Goal: Task Accomplishment & Management: Manage account settings

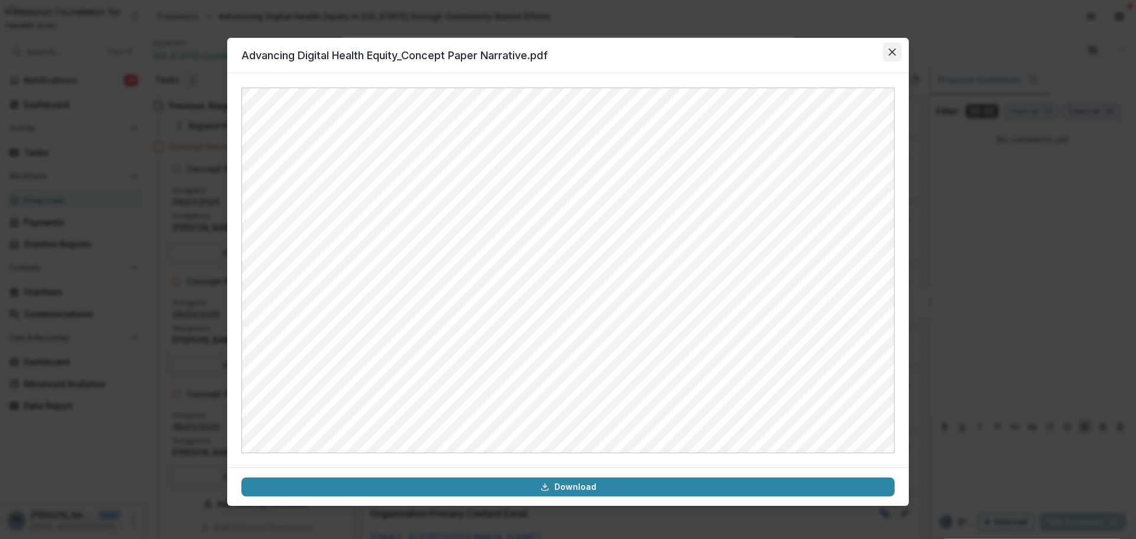
click at [894, 57] on button "Close" at bounding box center [892, 52] width 19 height 19
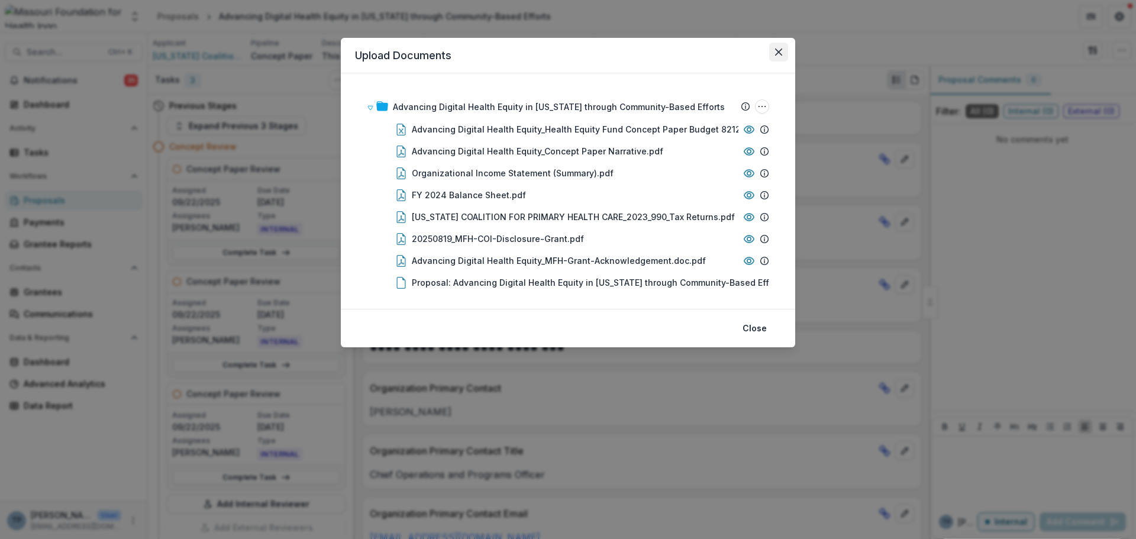
click at [779, 51] on icon "Close" at bounding box center [778, 52] width 7 height 7
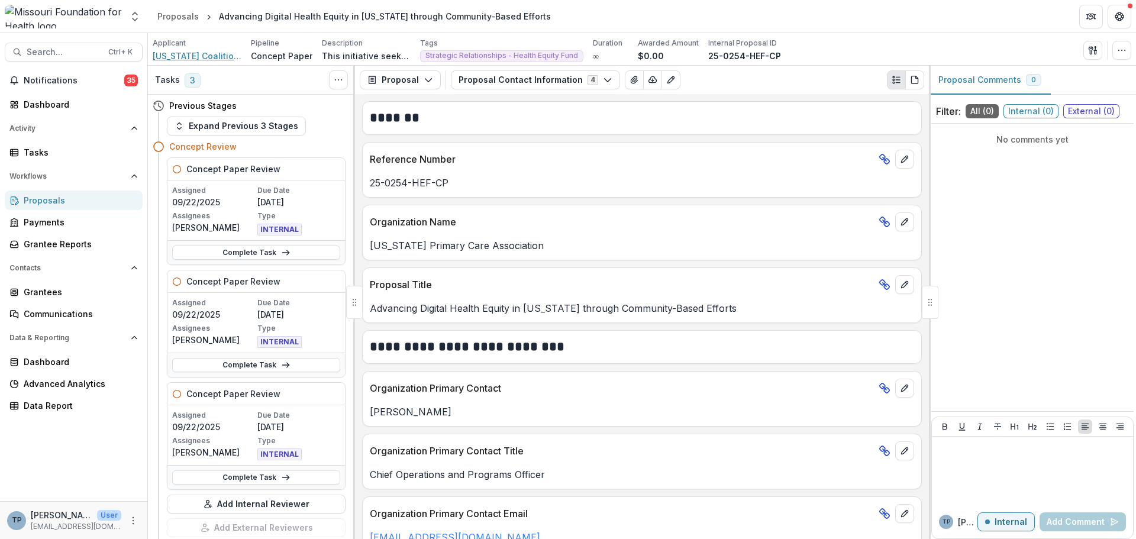
click at [176, 57] on span "[US_STATE] Coalition For Primary Health Care" at bounding box center [197, 56] width 89 height 12
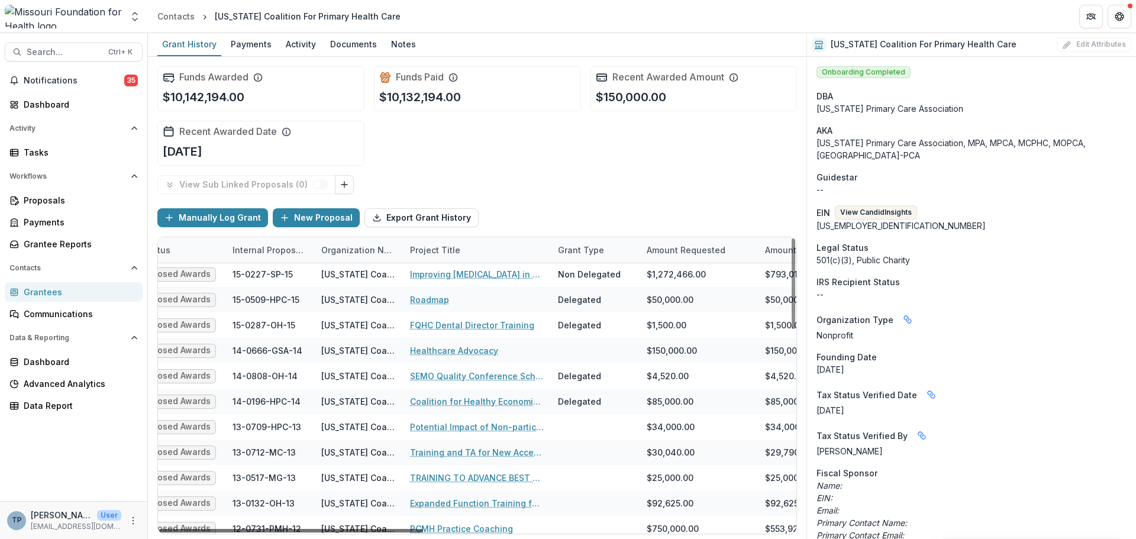
scroll to position [409, 129]
drag, startPoint x: 411, startPoint y: 530, endPoint x: 464, endPoint y: 536, distance: 53.6
click at [423, 532] on div at bounding box center [291, 531] width 264 height 4
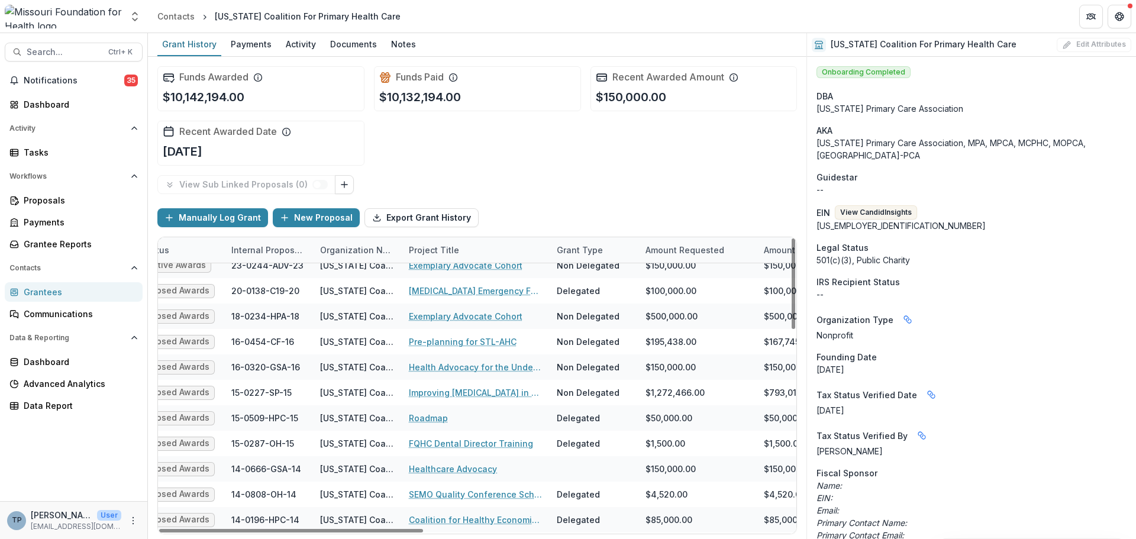
scroll to position [350, 129]
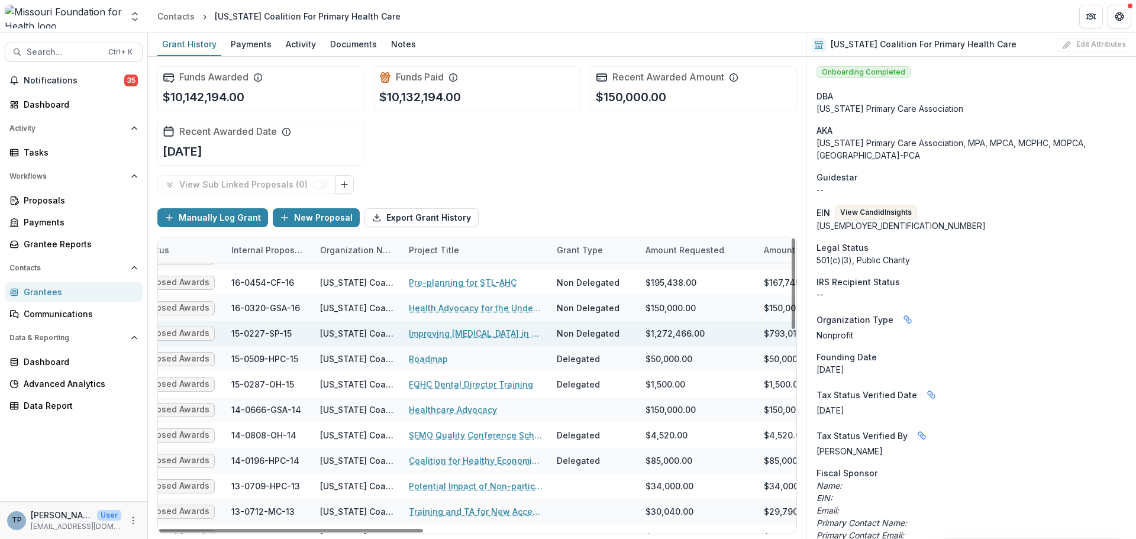
click at [433, 337] on link "Improving [MEDICAL_DATA] in Primary Care Health Homes" at bounding box center [476, 333] width 134 height 12
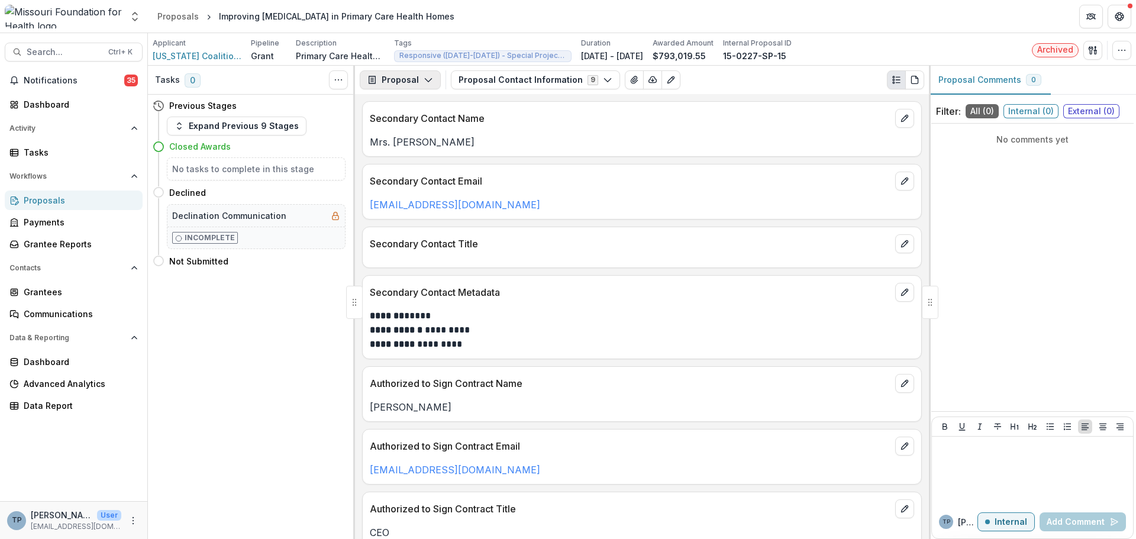
click at [407, 82] on button "Proposal" at bounding box center [400, 79] width 81 height 19
drag, startPoint x: 405, startPoint y: 79, endPoint x: 396, endPoint y: 77, distance: 9.0
click at [403, 79] on button "Proposal" at bounding box center [400, 79] width 81 height 19
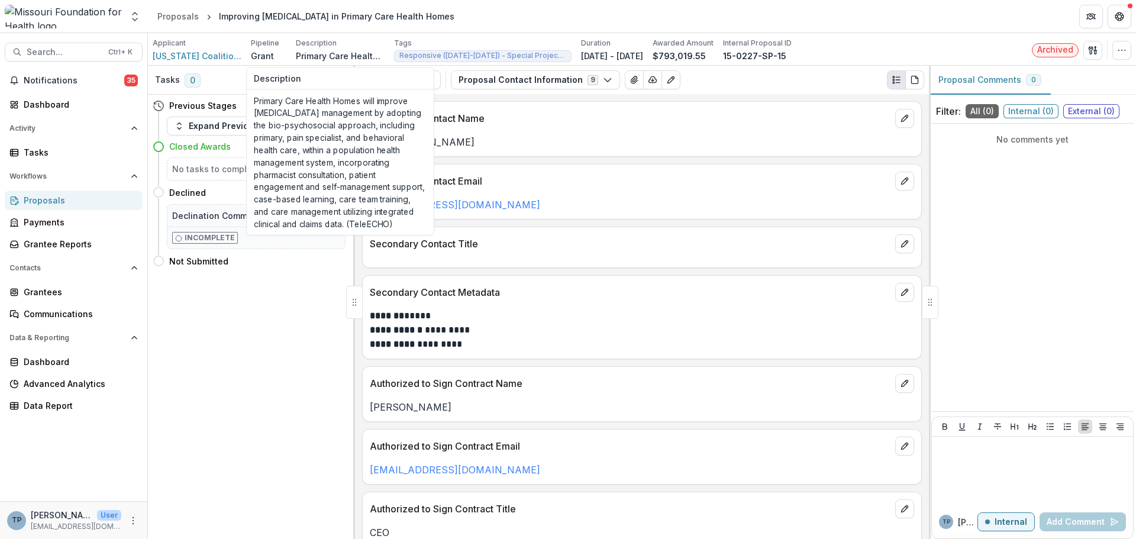
click at [312, 59] on p "Primary Care Health Homes will improve [MEDICAL_DATA] management by adopting th…" at bounding box center [340, 56] width 89 height 12
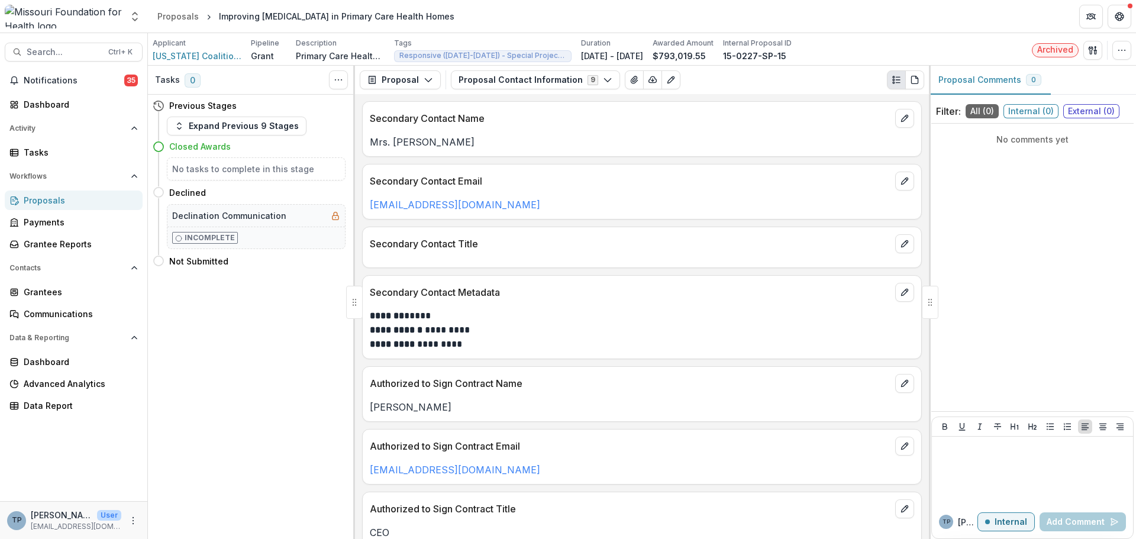
click at [293, 308] on div "Tasks 0 Show Cancelled Tasks Previous Stages Expand Previous 9 Stages Closed Aw…" at bounding box center [251, 302] width 207 height 473
click at [175, 57] on span "[US_STATE] Coalition For Primary Health Care" at bounding box center [197, 56] width 89 height 12
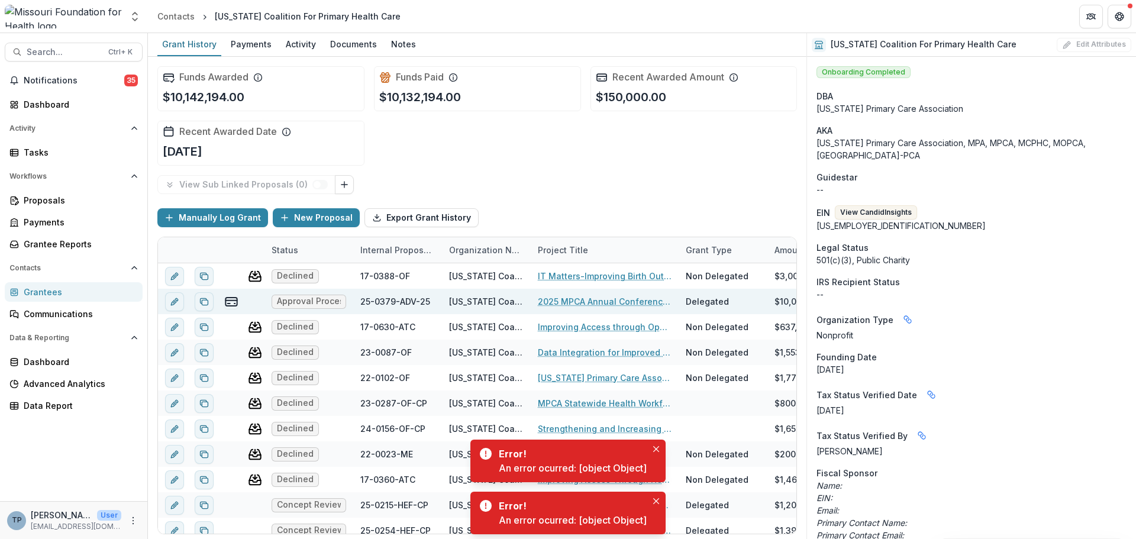
click at [563, 300] on link "2025 MPCA Annual Conference: Generations" at bounding box center [605, 301] width 134 height 12
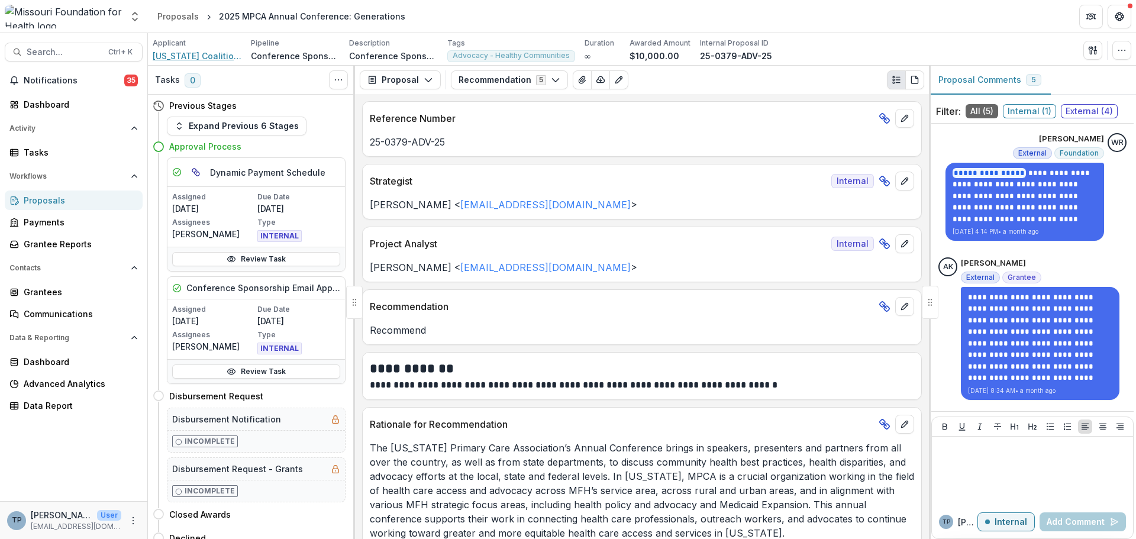
click at [194, 55] on span "[US_STATE] Coalition For Primary Health Care" at bounding box center [197, 56] width 89 height 12
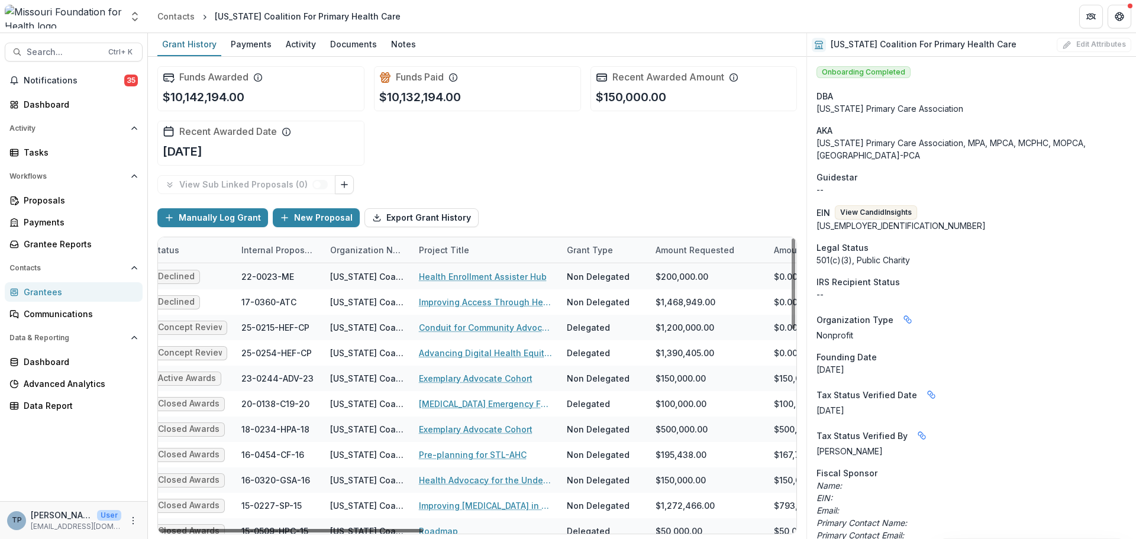
scroll to position [177, 121]
drag, startPoint x: 377, startPoint y: 528, endPoint x: 426, endPoint y: 528, distance: 49.7
click at [423, 529] on div at bounding box center [291, 531] width 264 height 4
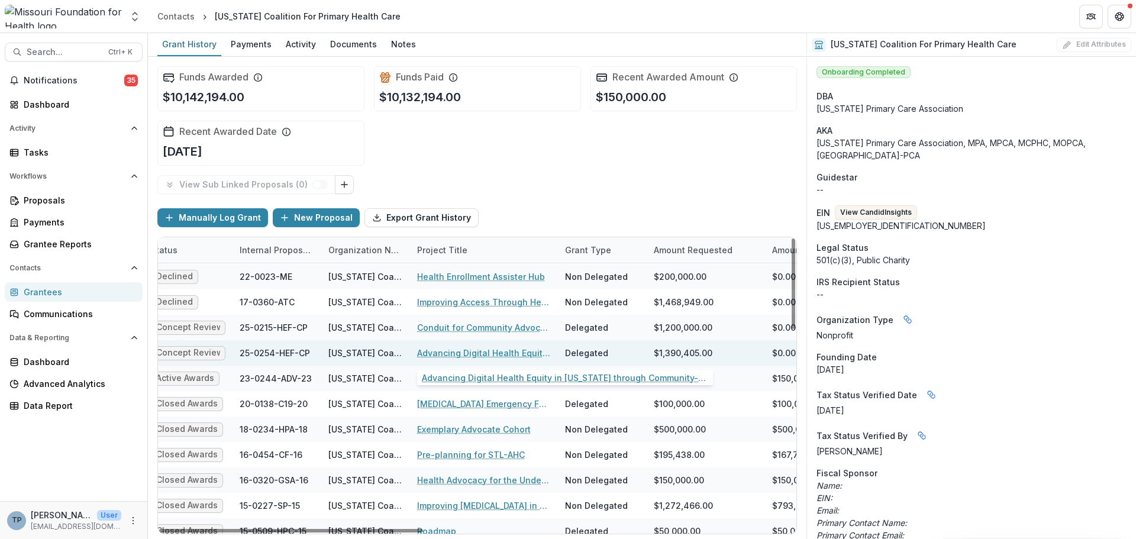
click at [449, 354] on link "Advancing Digital Health Equity in [US_STATE] through Community-Based Efforts" at bounding box center [484, 353] width 134 height 12
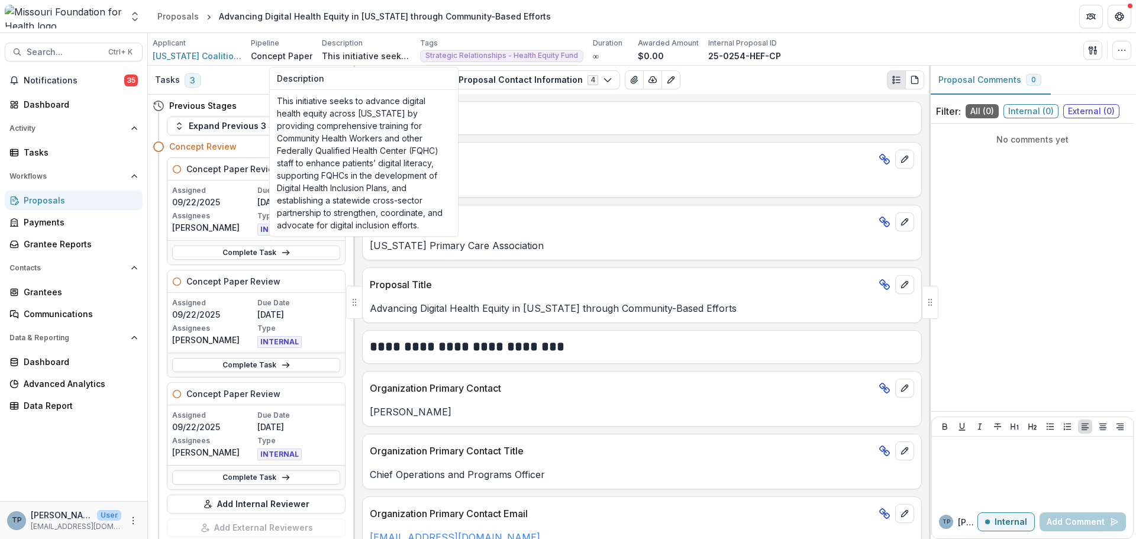
click at [334, 56] on p "This initiative seeks to advance digital health equity across [US_STATE] by pro…" at bounding box center [366, 56] width 89 height 12
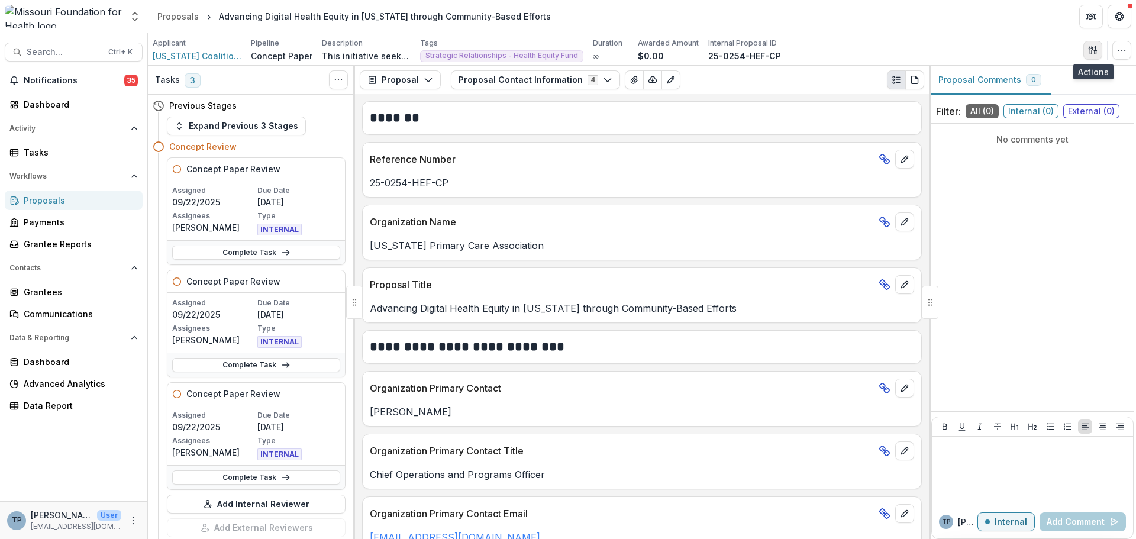
click at [1090, 49] on icon "button" at bounding box center [1092, 50] width 9 height 9
click at [1006, 97] on button "Proposal Files" at bounding box center [1035, 97] width 127 height 20
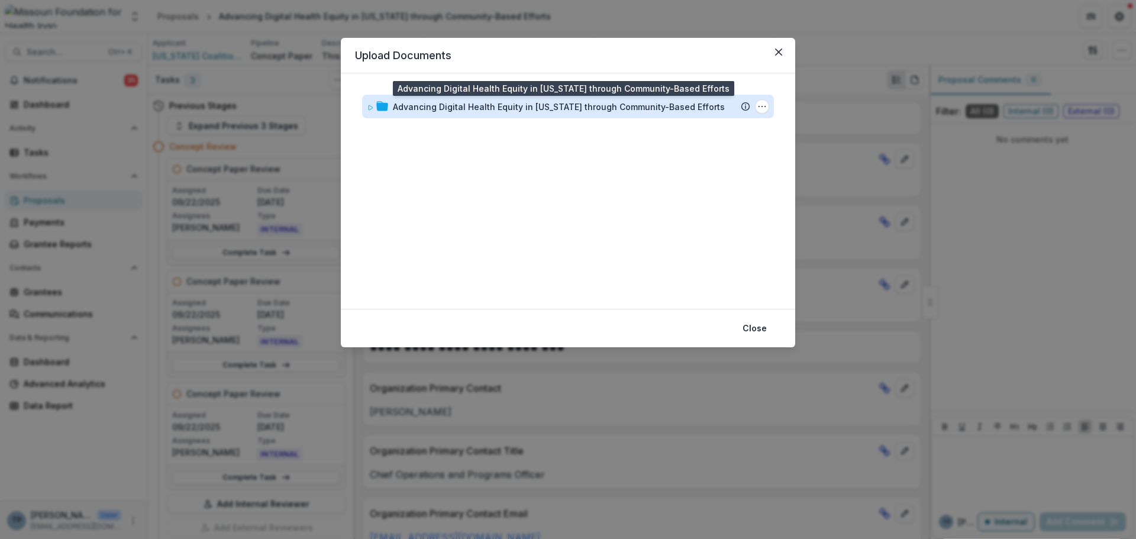
click at [418, 106] on div "Advancing Digital Health Equity in [US_STATE] through Community-Based Efforts" at bounding box center [559, 107] width 332 height 12
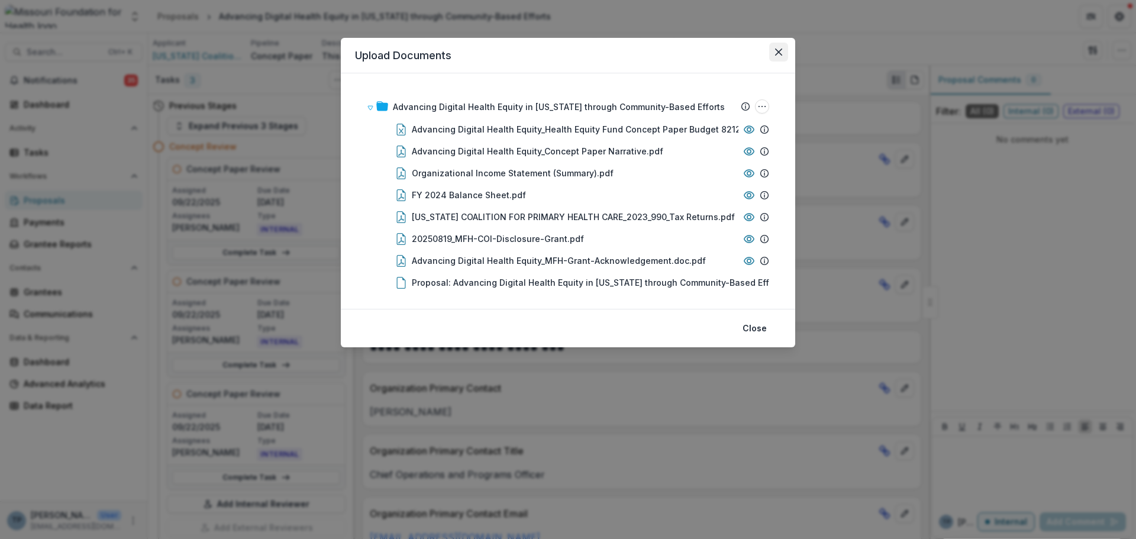
click at [774, 50] on button "Close" at bounding box center [778, 52] width 19 height 19
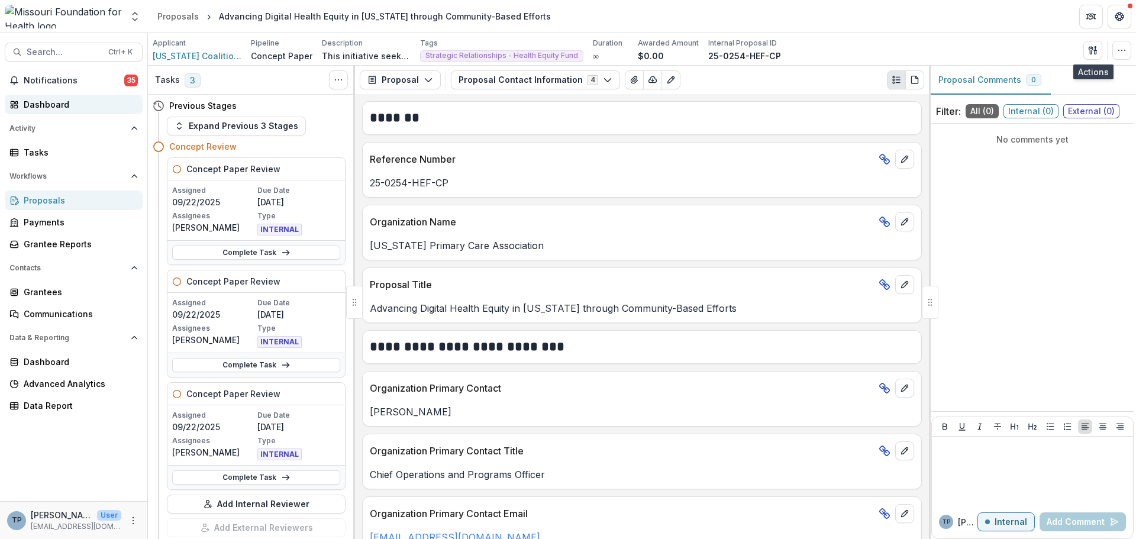
click at [40, 102] on div "Dashboard" at bounding box center [78, 104] width 109 height 12
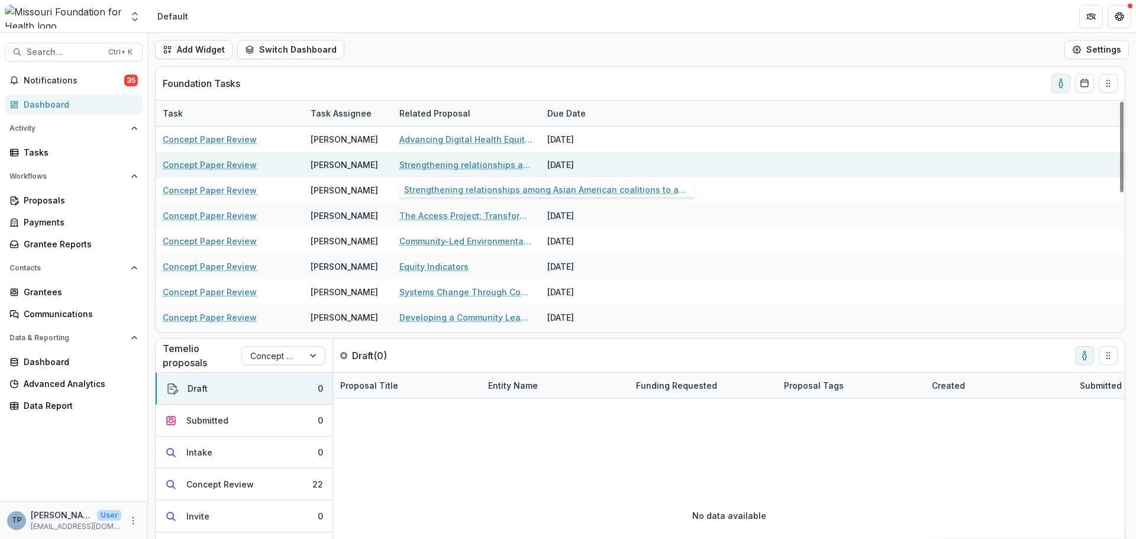
click at [409, 164] on link "Strengthening relationships among Asian American coalitions to advance equitabl…" at bounding box center [466, 165] width 134 height 12
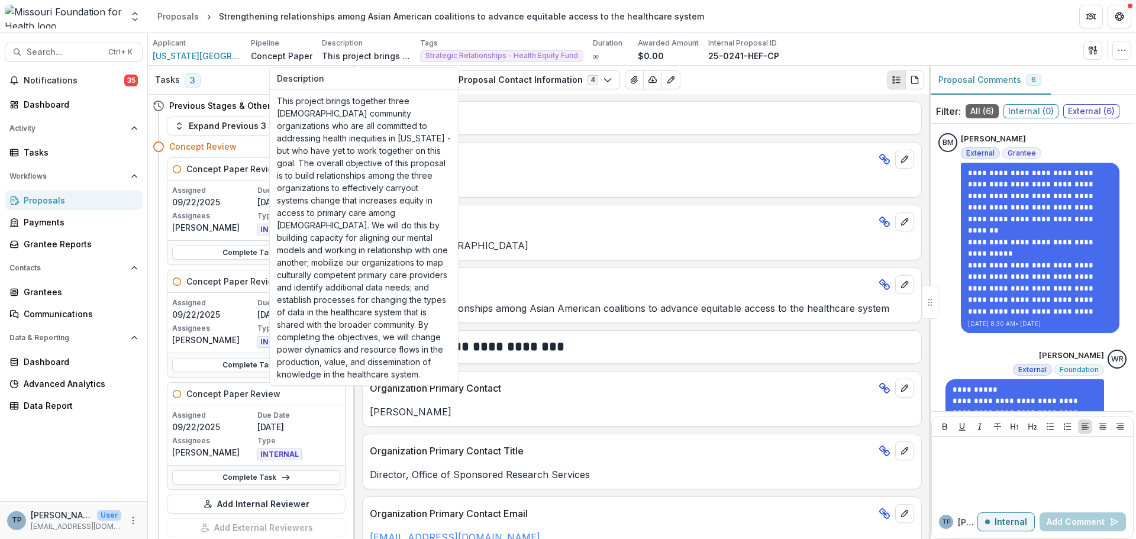
click at [341, 54] on p "This project brings together three [DEMOGRAPHIC_DATA] community organizations w…" at bounding box center [366, 56] width 89 height 12
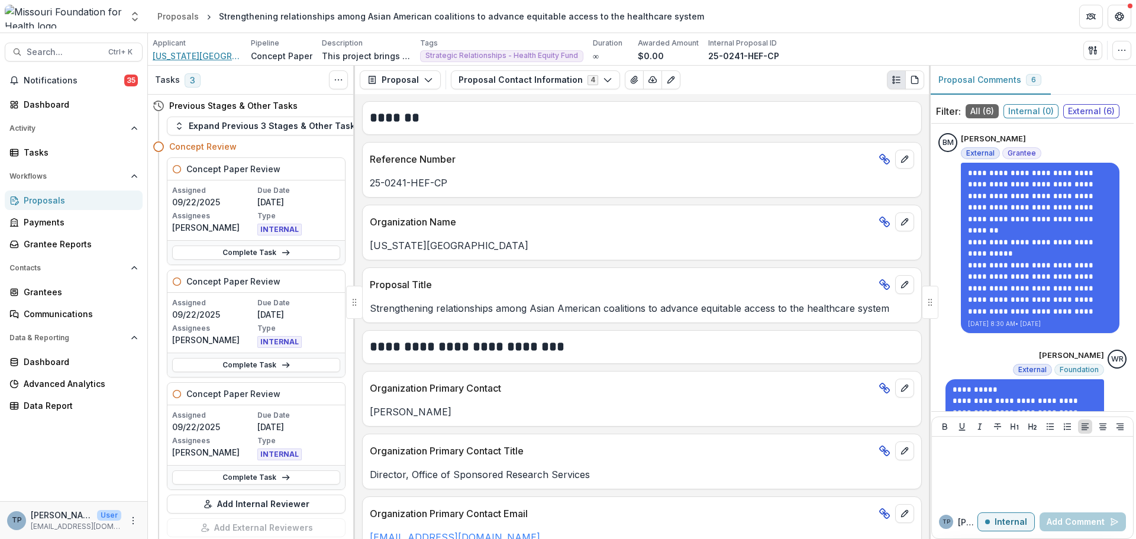
click at [191, 56] on span "[US_STATE][GEOGRAPHIC_DATA]" at bounding box center [197, 56] width 89 height 12
click at [1092, 49] on icon "button" at bounding box center [1092, 50] width 9 height 9
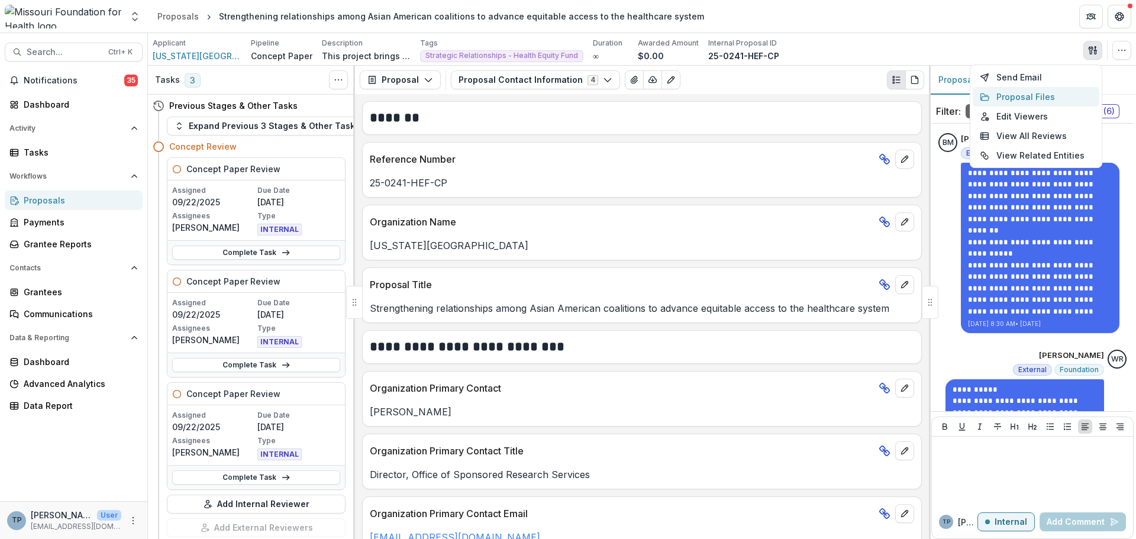
click at [1012, 98] on button "Proposal Files" at bounding box center [1035, 97] width 127 height 20
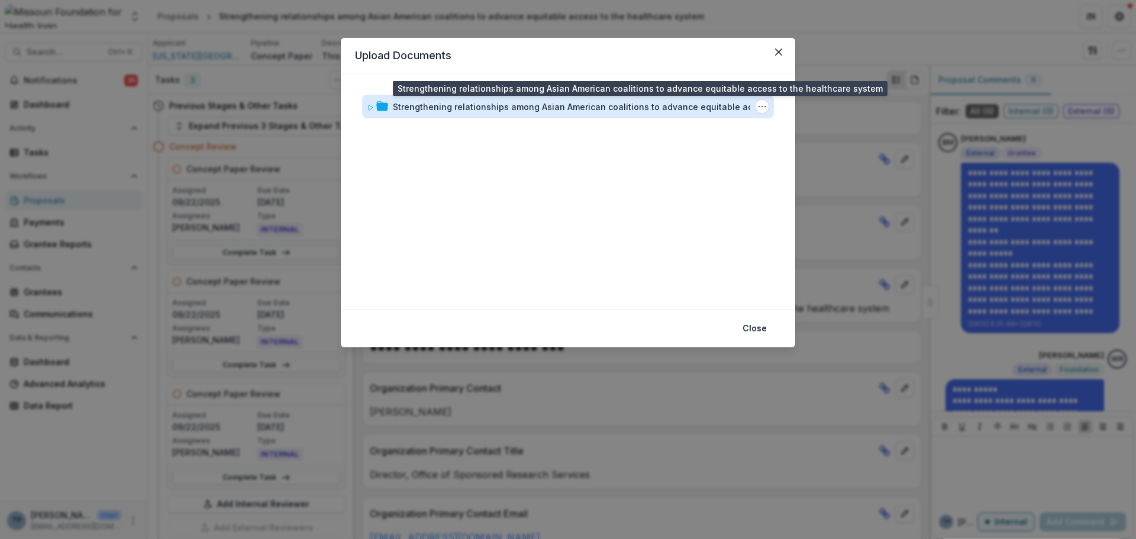
click at [493, 112] on div "Strengthening relationships among Asian American coalitions to advance equitabl…" at bounding box center [588, 107] width 390 height 12
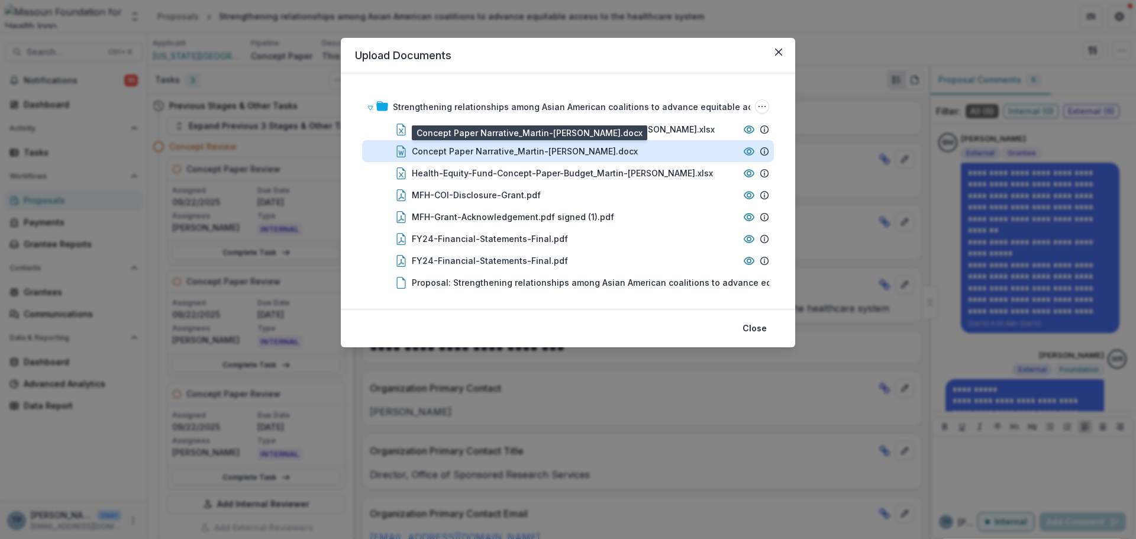
click at [445, 153] on div "Concept Paper Narrative_Martin-[PERSON_NAME].docx" at bounding box center [525, 151] width 226 height 12
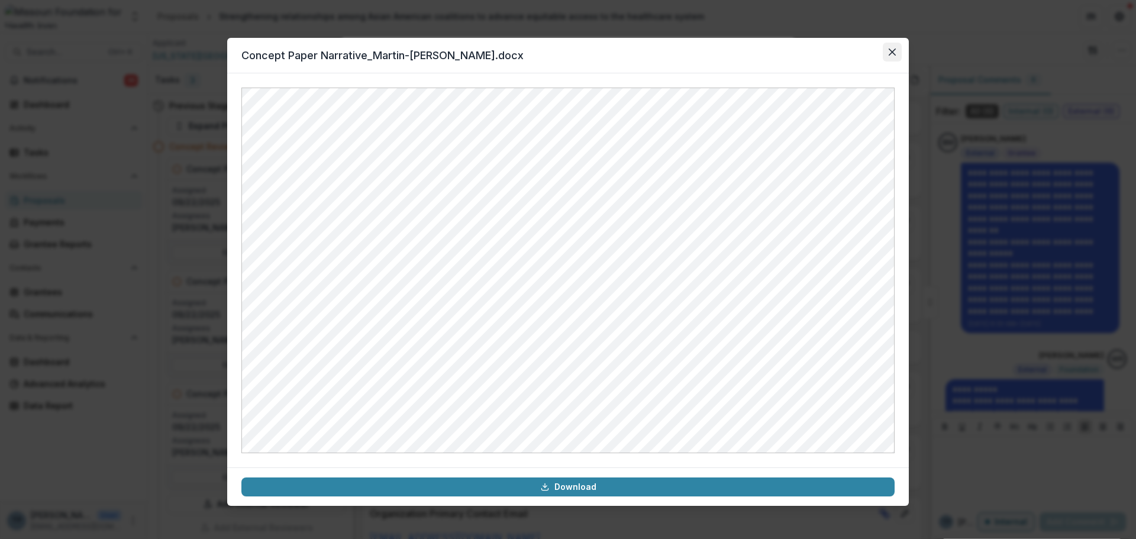
click at [889, 55] on icon "Close" at bounding box center [891, 52] width 7 height 7
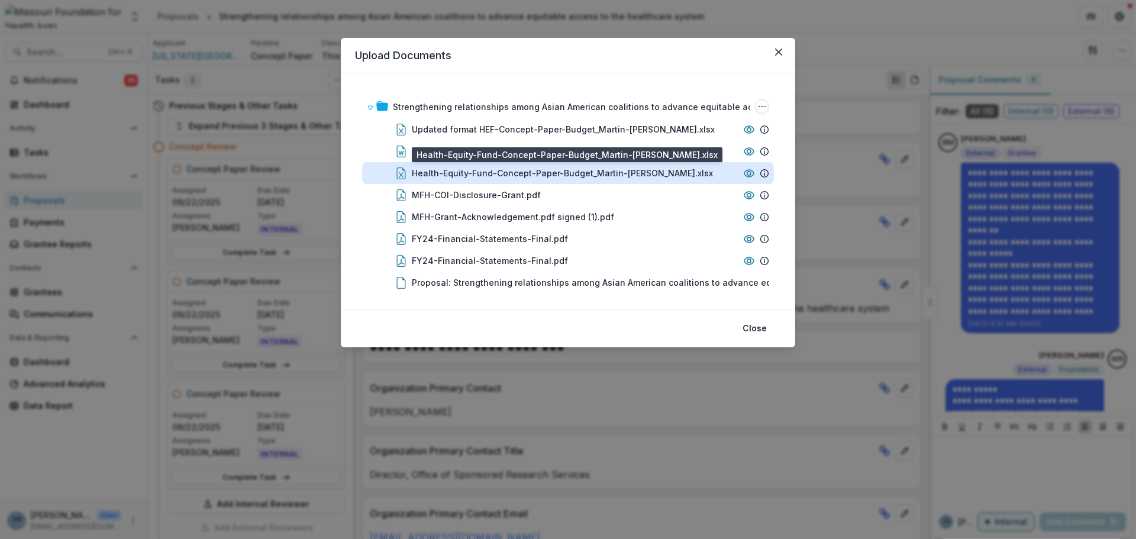
click at [474, 168] on div "Health-Equity-Fund-Concept-Paper-Budget_Martin-[PERSON_NAME].xlsx" at bounding box center [562, 173] width 301 height 12
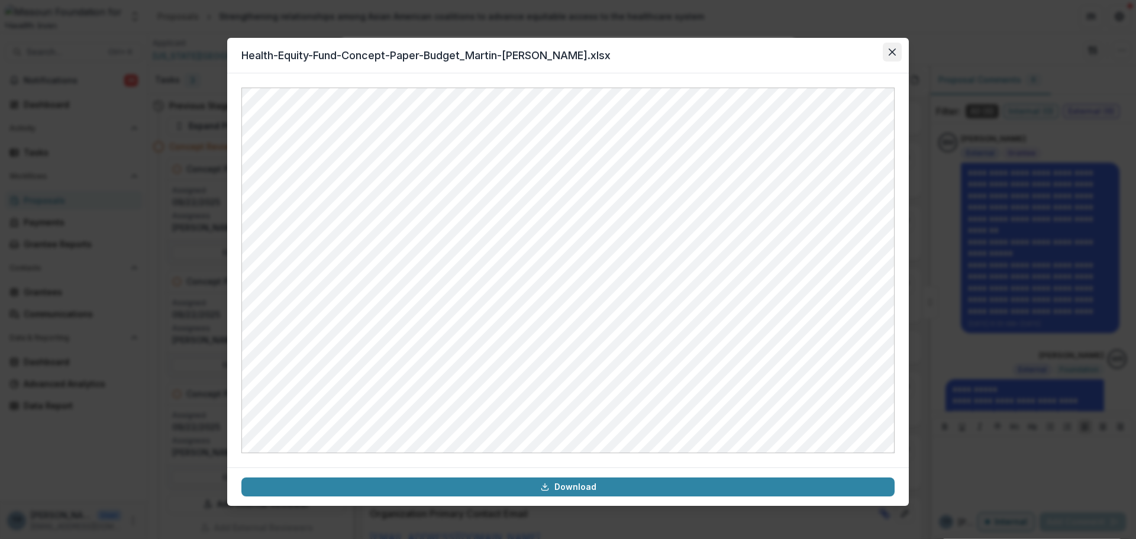
click at [896, 50] on button "Close" at bounding box center [892, 52] width 19 height 19
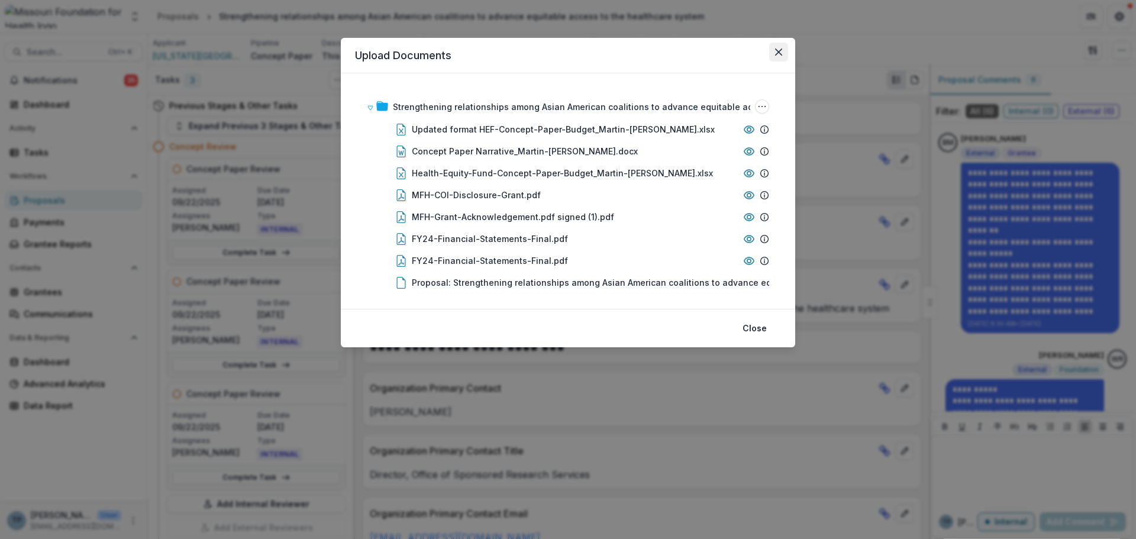
click at [778, 47] on button "Close" at bounding box center [778, 52] width 19 height 19
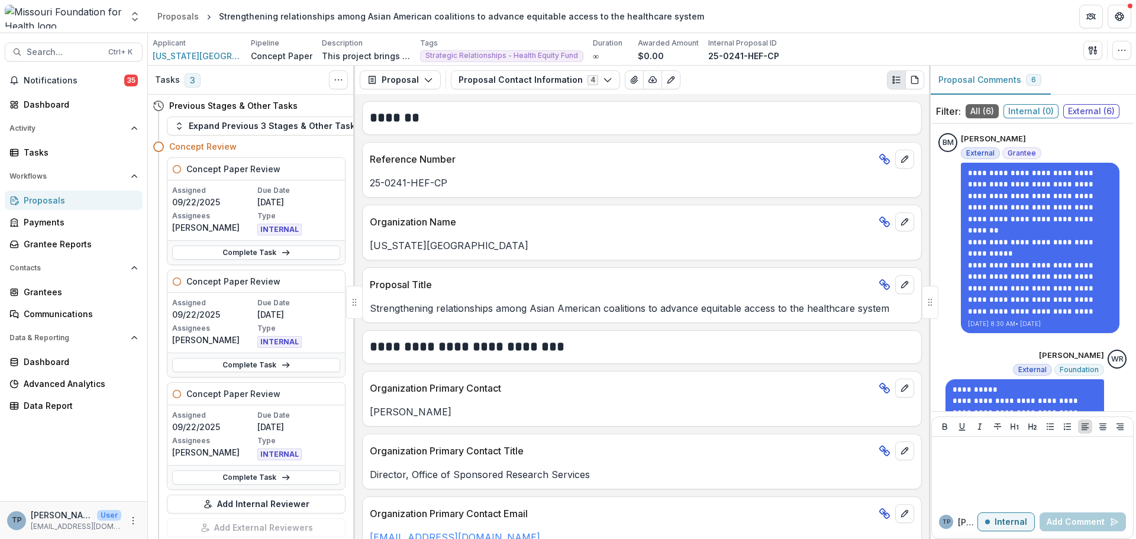
click at [201, 150] on h4 "Concept Review" at bounding box center [202, 146] width 67 height 12
click at [201, 146] on h4 "Concept Review" at bounding box center [202, 146] width 67 height 12
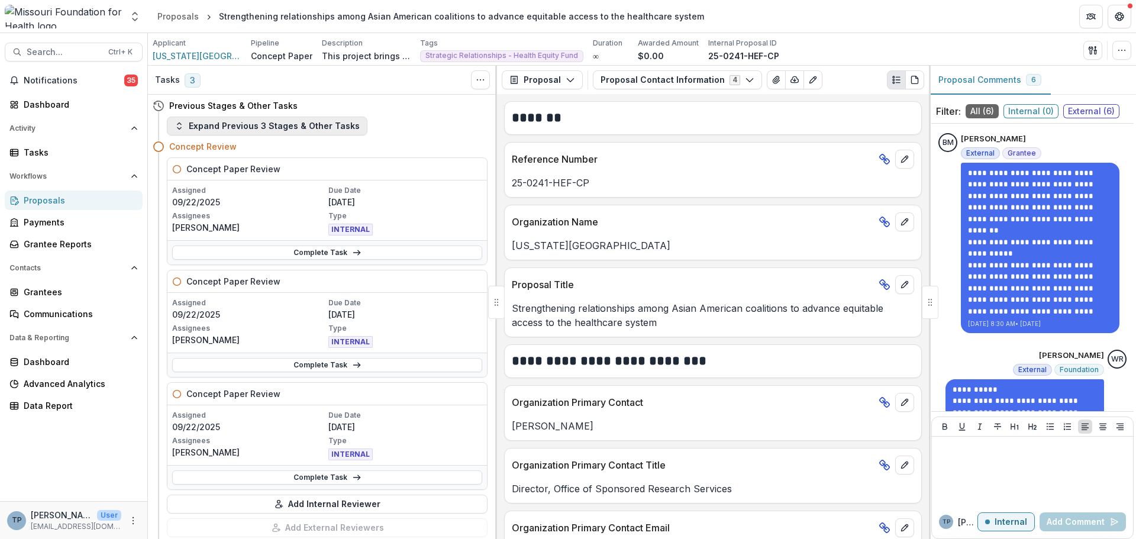
click at [209, 124] on button "Expand Previous 3 Stages & Other Tasks" at bounding box center [267, 126] width 201 height 19
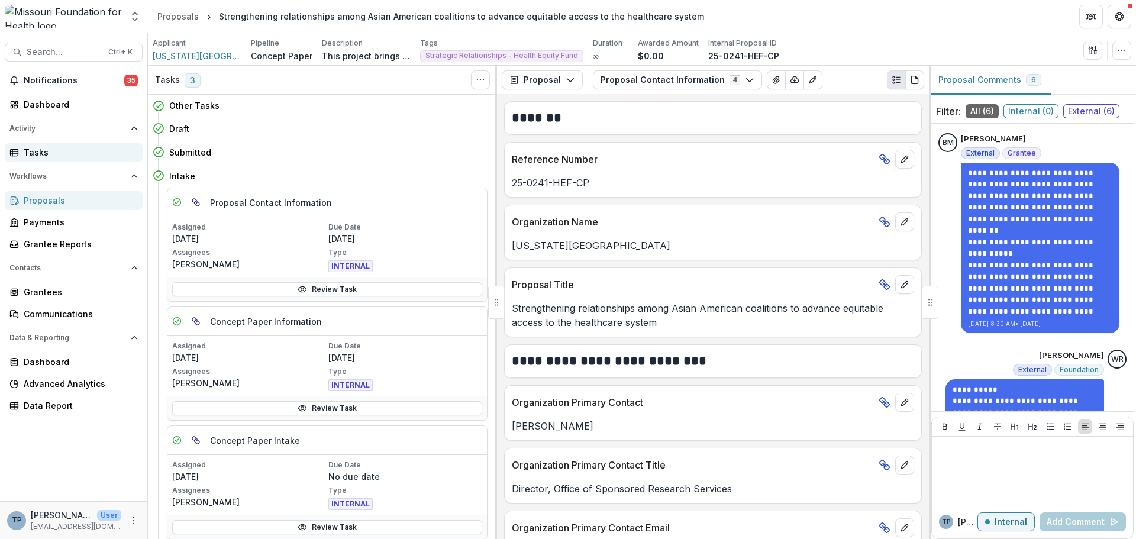
click at [30, 148] on div "Tasks" at bounding box center [78, 152] width 109 height 12
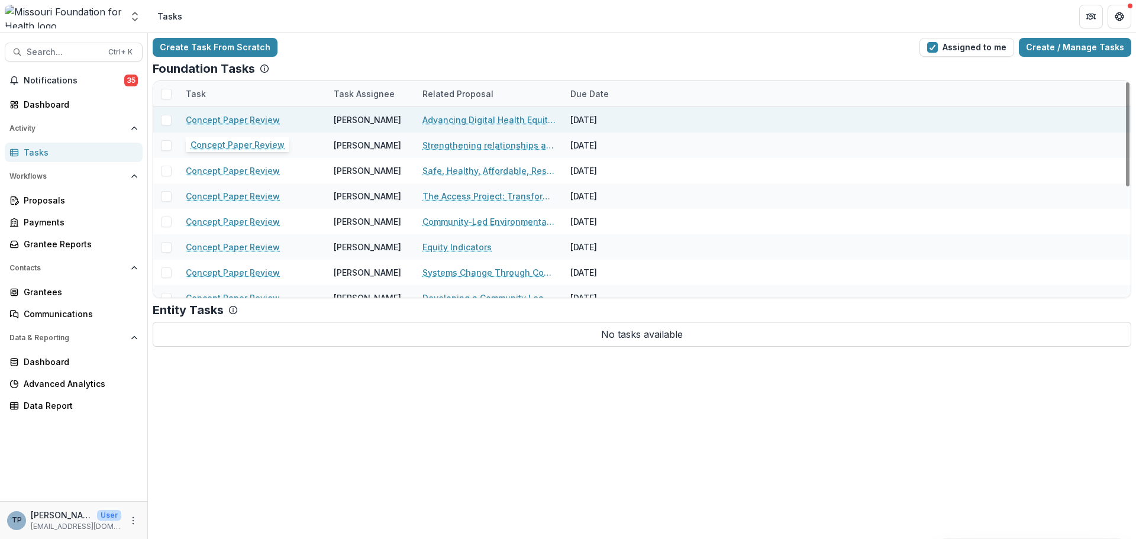
click at [219, 118] on link "Concept Paper Review" at bounding box center [233, 120] width 94 height 12
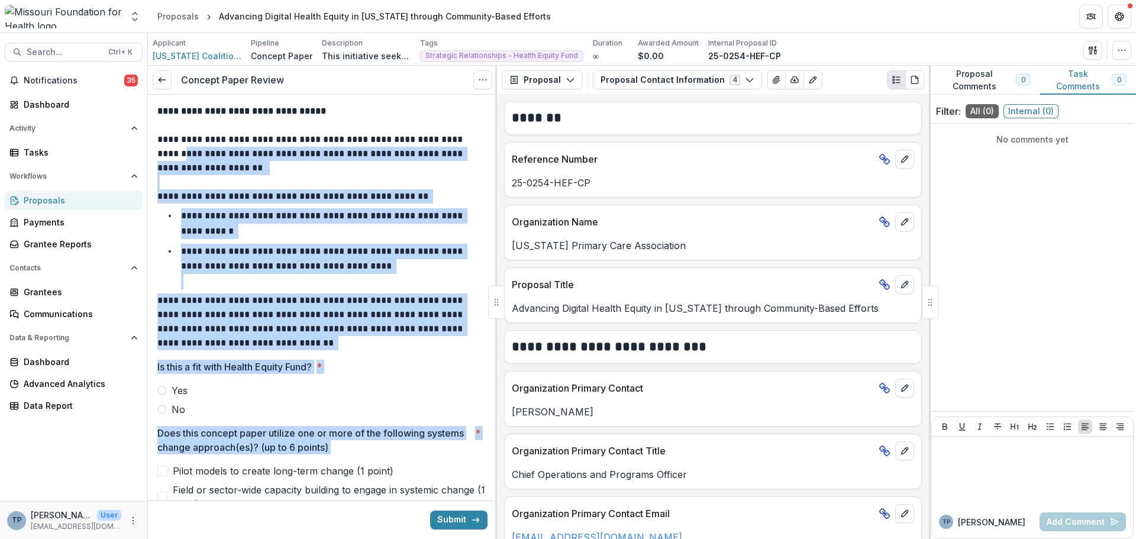
drag, startPoint x: 493, startPoint y: 144, endPoint x: 496, endPoint y: 188, distance: 44.5
click at [496, 188] on div "**********" at bounding box center [322, 302] width 349 height 473
click at [361, 348] on p "**********" at bounding box center [320, 321] width 327 height 57
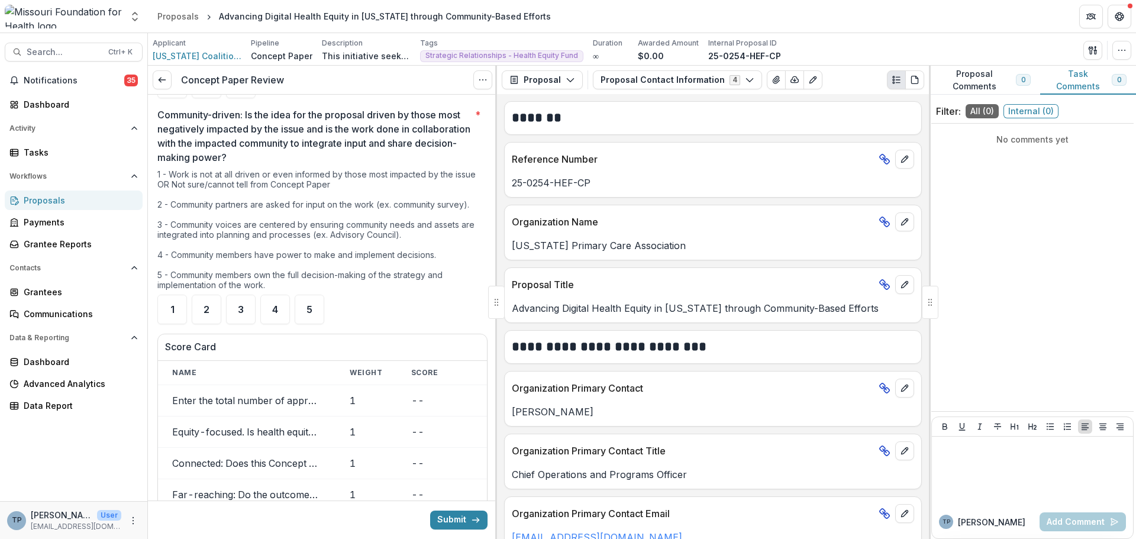
scroll to position [1331, 0]
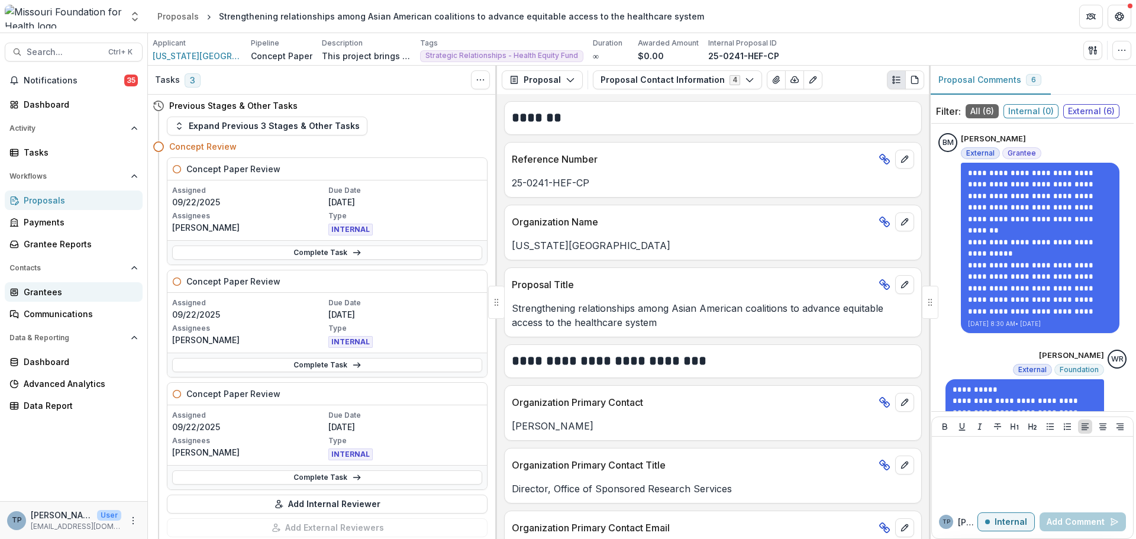
drag, startPoint x: 109, startPoint y: 272, endPoint x: 92, endPoint y: 285, distance: 20.7
